Goal: Task Accomplishment & Management: Use online tool/utility

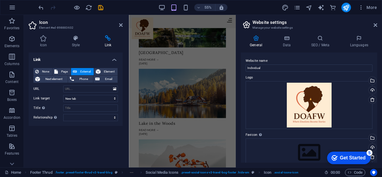
scroll to position [744, 0]
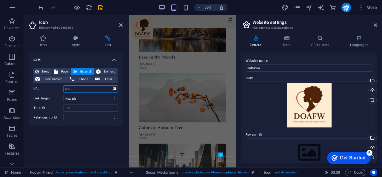
paste input "[URL][DOMAIN_NAME]"
type input "[URL][DOMAIN_NAME]"
click at [77, 107] on input "Title Additional link description, should not be the same as the link text. The…" at bounding box center [90, 107] width 55 height 7
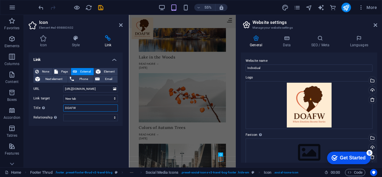
type input "DOAFW"
click at [76, 134] on div "Link None Page External Element Next element Phone Email Page Home About Us Con…" at bounding box center [76, 107] width 94 height 110
click at [83, 118] on select "alternate author bookmark external help license next nofollow noreferrer noopen…" at bounding box center [90, 117] width 55 height 7
click at [69, 150] on div "Link None Page External Element Next element Phone Email Page Home About Us Con…" at bounding box center [76, 107] width 94 height 110
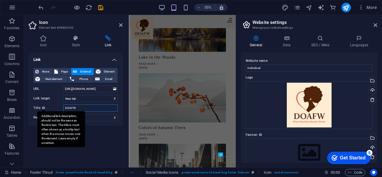
drag, startPoint x: 80, startPoint y: 106, endPoint x: 44, endPoint y: 106, distance: 36.1
click at [44, 106] on div "Title Additional link description, should not be the same as the link text. The…" at bounding box center [75, 107] width 84 height 7
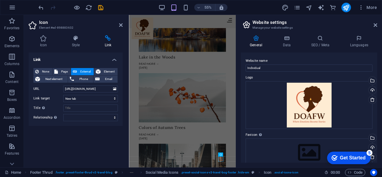
click at [97, 142] on div "Link None Page External Element Next element Phone Email Page Home About Us Con…" at bounding box center [76, 107] width 94 height 110
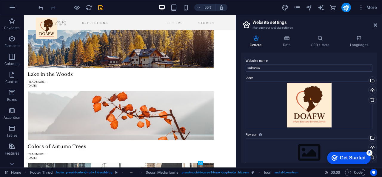
scroll to position [759, 0]
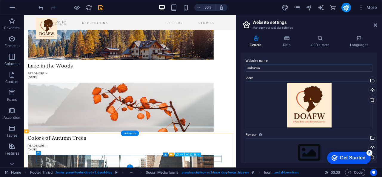
select select "xMidYMid"
select select "px"
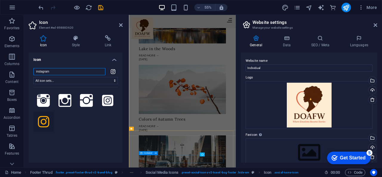
scroll to position [744, 0]
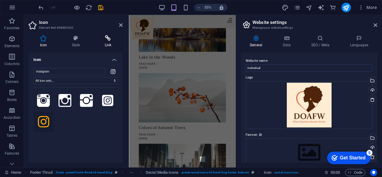
click at [107, 38] on icon at bounding box center [107, 38] width 29 height 6
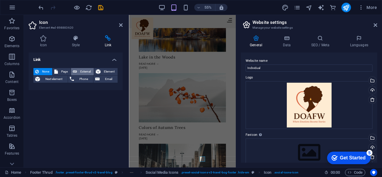
click at [81, 70] on span "External" at bounding box center [85, 71] width 13 height 7
select select "blank"
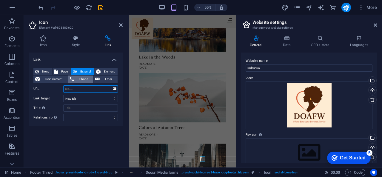
paste input "[URL][DOMAIN_NAME]"
type input "[URL][DOMAIN_NAME]"
click at [72, 132] on div "Link None Page External Element Next element Phone Email Page Home About Us Con…" at bounding box center [76, 107] width 94 height 110
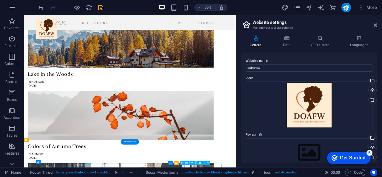
select select "xMidYMid"
select select "px"
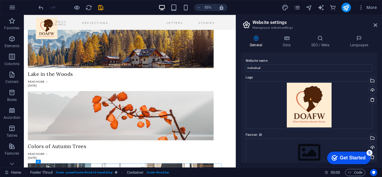
scroll to position [759, 0]
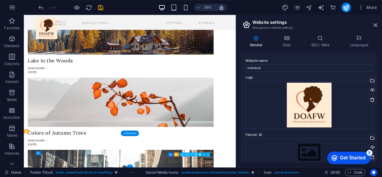
select select "xMidYMid"
select select "px"
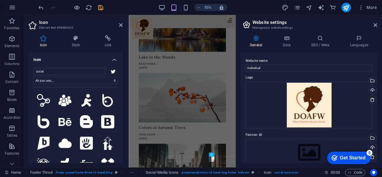
drag, startPoint x: 121, startPoint y: 81, endPoint x: 121, endPoint y: 90, distance: 8.3
click at [121, 90] on div "social All icon sets... IcoFont Ionicons FontAwesome Brands FontAwesome Duotone…" at bounding box center [76, 122] width 94 height 118
click at [110, 36] on icon at bounding box center [107, 38] width 29 height 6
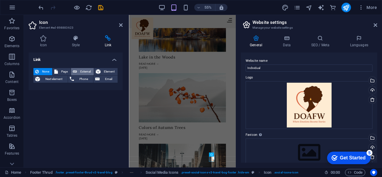
click at [82, 71] on span "External" at bounding box center [85, 71] width 13 height 7
select select "blank"
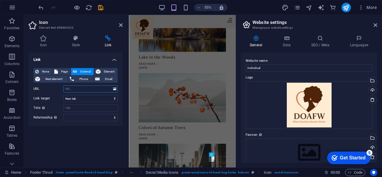
paste input "[URL][DOMAIN_NAME]"
type input "[URL][DOMAIN_NAME]"
click at [70, 134] on div "Link None Page External Element Next element Phone Email Page Home About Us Con…" at bounding box center [76, 107] width 94 height 110
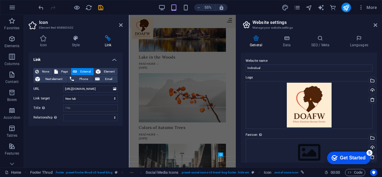
click at [44, 137] on div "Link None Page External Element Next element Phone Email Page Home About Us Con…" at bounding box center [76, 107] width 94 height 110
click at [122, 162] on div "Link None Page External Element Next element Phone Email Page Home About Us Con…" at bounding box center [76, 107] width 94 height 110
click at [100, 150] on div "Link None Page External Element Next element Phone Email Page Home About Us Con…" at bounding box center [76, 107] width 94 height 110
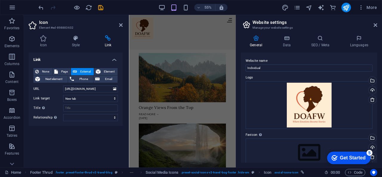
scroll to position [0, 0]
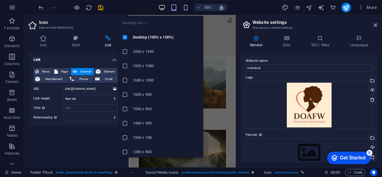
click at [162, 7] on icon "button" at bounding box center [161, 7] width 7 height 7
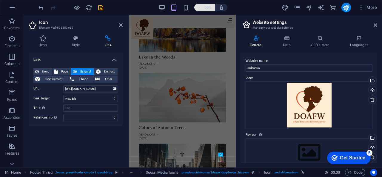
click at [201, 7] on span "55%" at bounding box center [204, 7] width 16 height 7
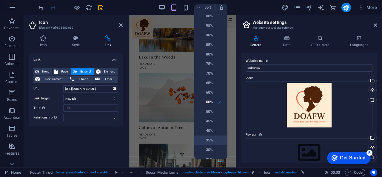
click at [209, 137] on h6 "35%" at bounding box center [205, 140] width 15 height 7
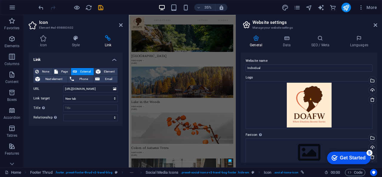
scroll to position [608, 0]
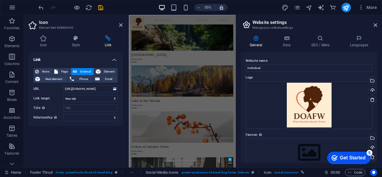
click at [84, 148] on div "Link None Page External Element Next element Phone Email Page Home About Us Con…" at bounding box center [76, 107] width 94 height 110
click at [360, 8] on icon "button" at bounding box center [361, 7] width 6 height 6
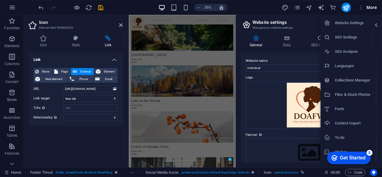
click at [69, 137] on div at bounding box center [191, 88] width 382 height 177
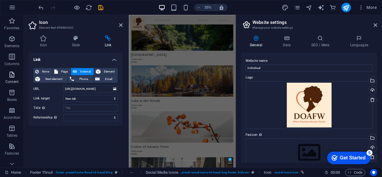
click at [11, 76] on icon "button" at bounding box center [11, 74] width 7 height 7
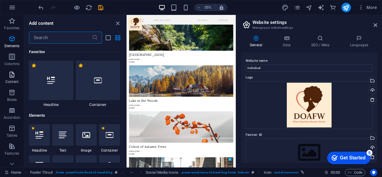
scroll to position [1043, 0]
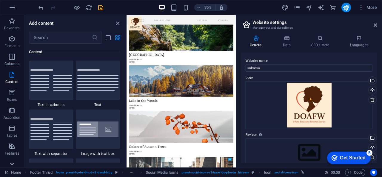
click at [11, 23] on icon at bounding box center [12, 18] width 8 height 8
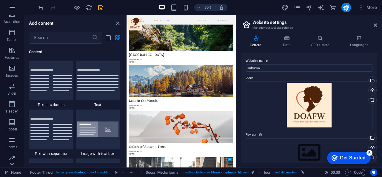
scroll to position [134, 0]
click at [13, 142] on p "Collections" at bounding box center [12, 144] width 18 height 5
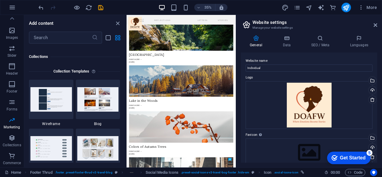
scroll to position [5472, 0]
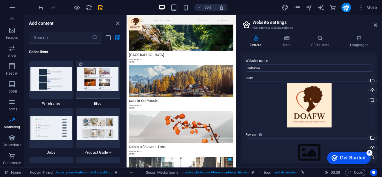
click at [97, 89] on img at bounding box center [97, 79] width 41 height 24
click at [12, 104] on icon "button" at bounding box center [11, 101] width 7 height 7
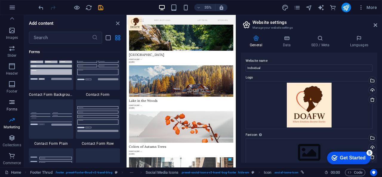
scroll to position [4352, 0]
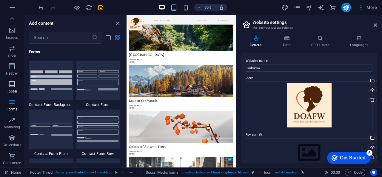
click at [12, 85] on icon "button" at bounding box center [11, 83] width 7 height 7
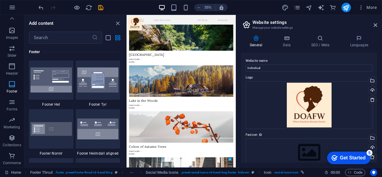
scroll to position [3946, 0]
click at [345, 6] on icon "publish" at bounding box center [345, 7] width 7 height 7
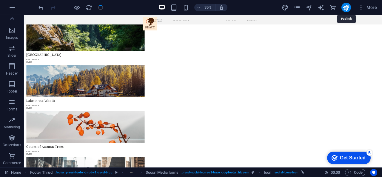
scroll to position [601, 0]
